Goal: Find specific page/section: Find specific page/section

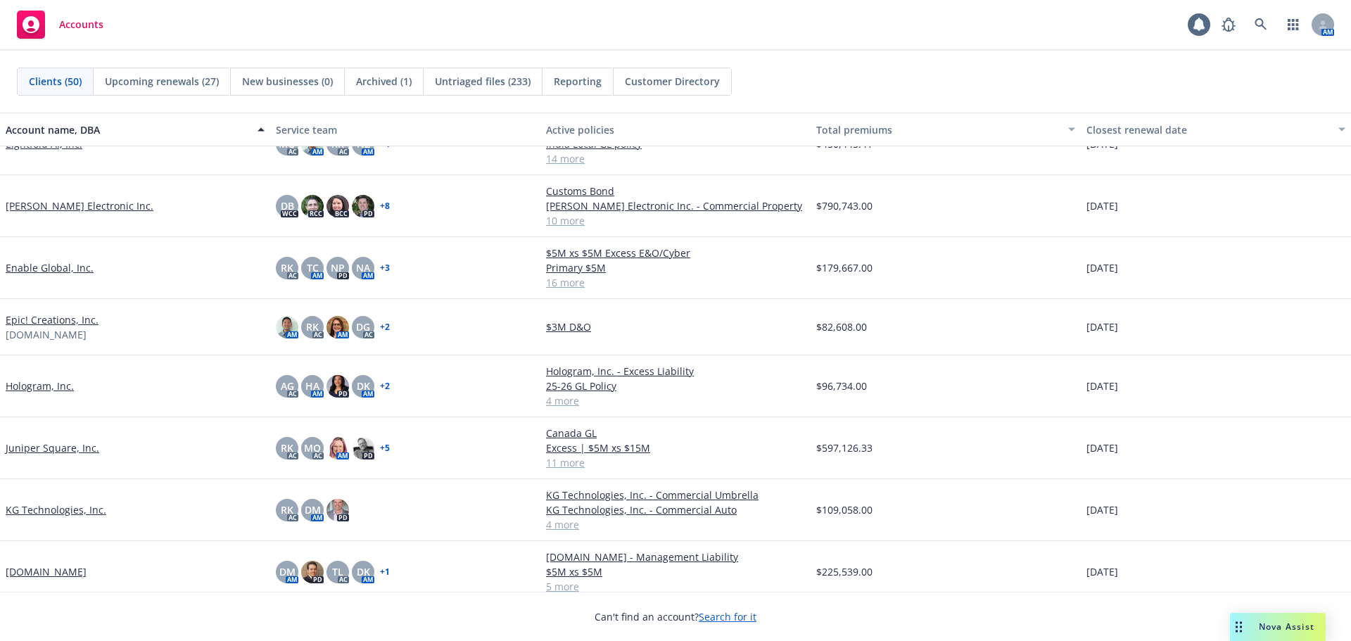
scroll to position [985, 0]
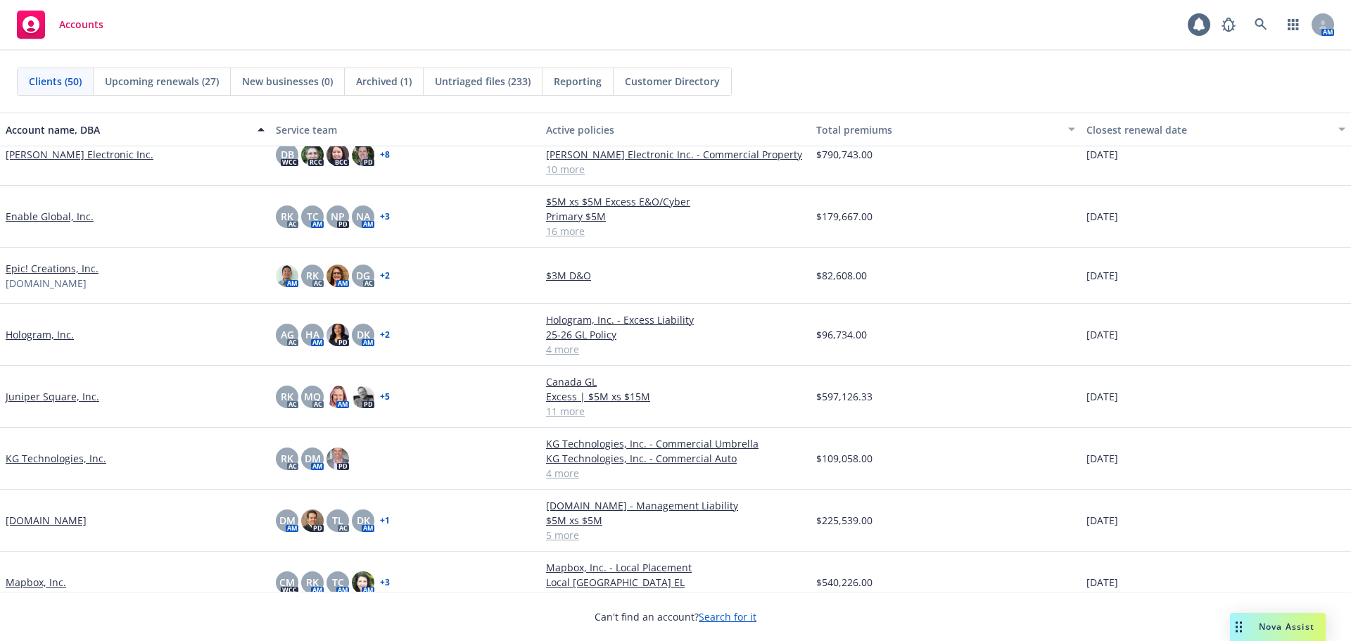
click at [74, 400] on link "Juniper Square, Inc." at bounding box center [53, 396] width 94 height 15
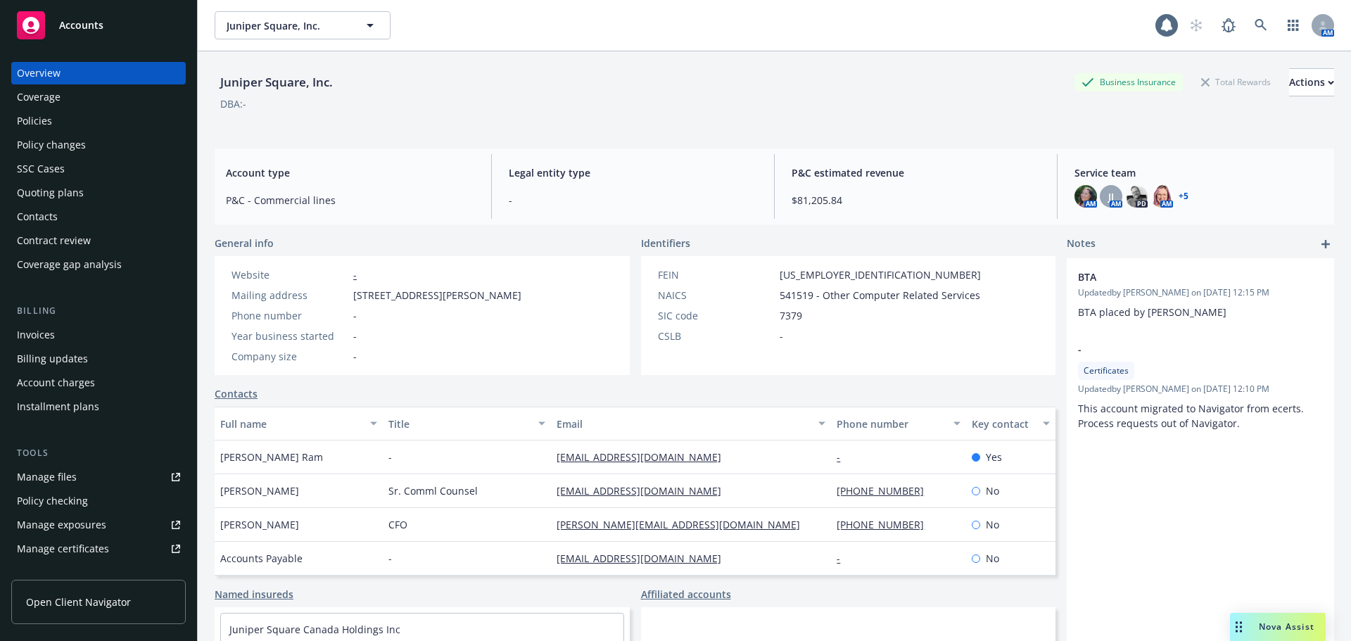
click at [113, 127] on div "Policies" at bounding box center [98, 121] width 163 height 23
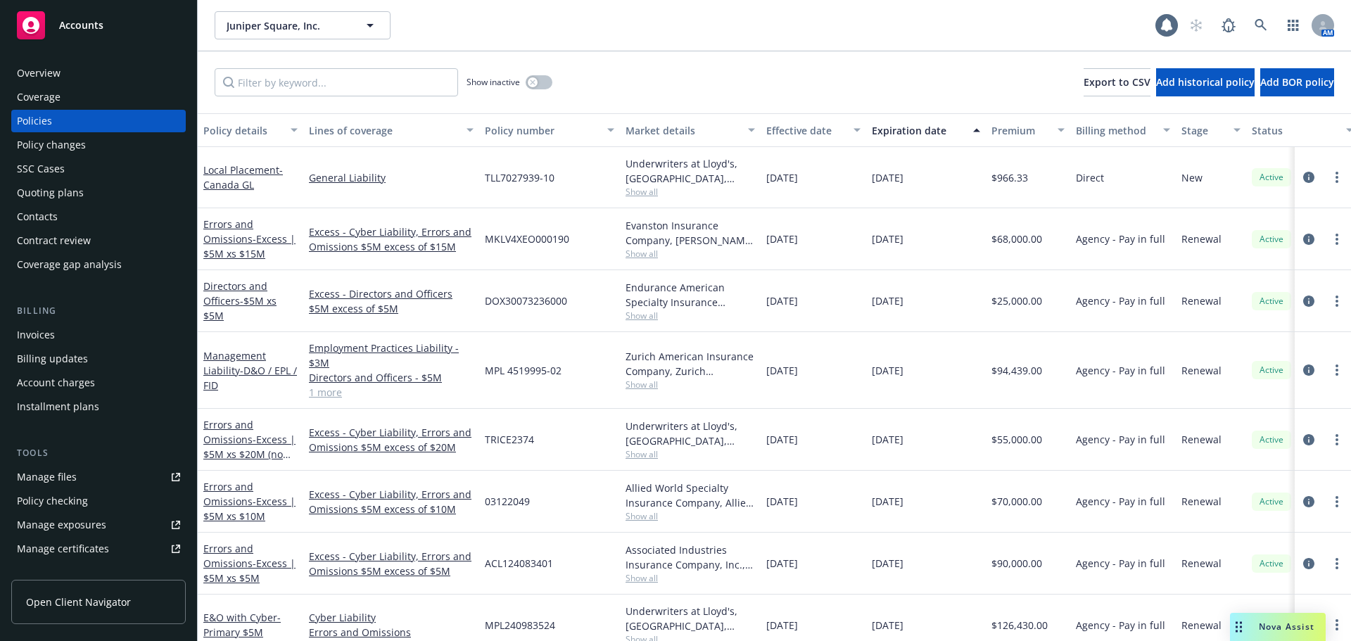
click at [106, 146] on div "Policy changes" at bounding box center [98, 145] width 163 height 23
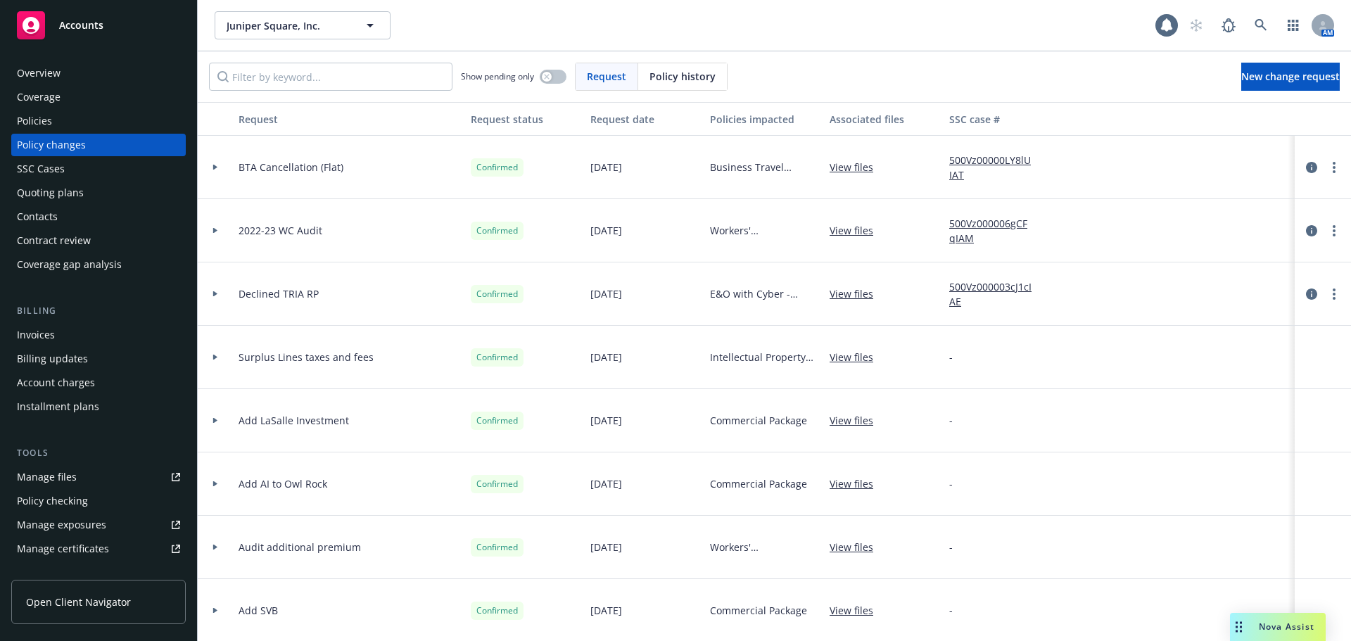
click at [110, 552] on link "Manage certificates" at bounding box center [98, 549] width 175 height 23
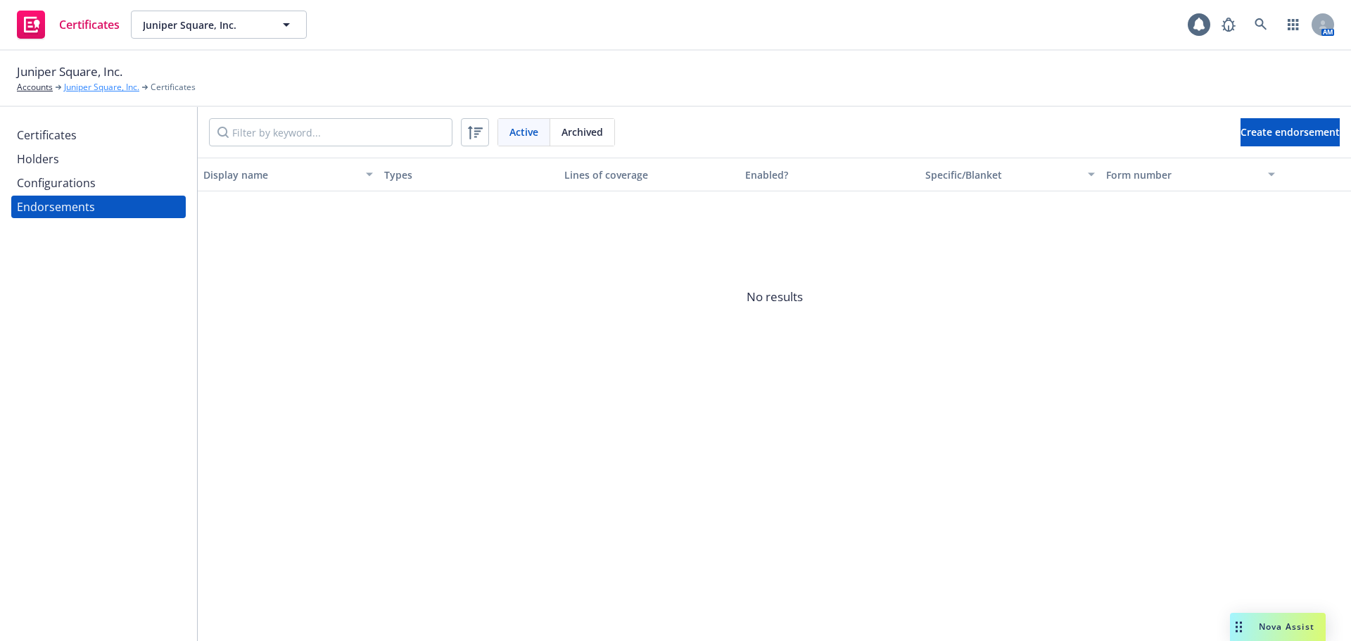
click at [110, 89] on link "Juniper Square, Inc." at bounding box center [101, 87] width 75 height 13
